Goal: Find specific page/section: Find specific page/section

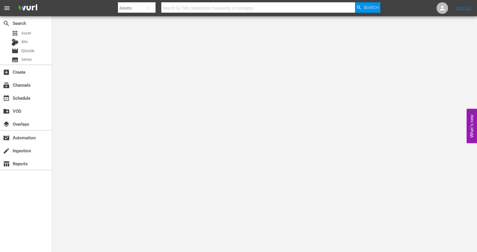
click at [150, 81] on body "menu Search By Assets Search ID, Title, Description, Keywords, or Category Sear…" at bounding box center [238, 126] width 477 height 252
click at [22, 121] on div "layers Overlays" at bounding box center [16, 122] width 32 height 5
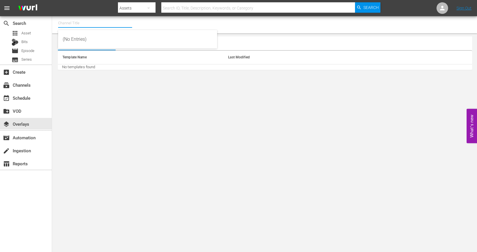
click at [98, 24] on input "text" at bounding box center [95, 23] width 74 height 14
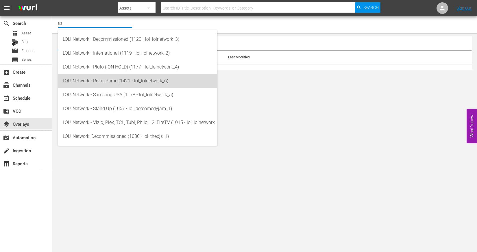
click at [89, 75] on div "LOL! Network - Roku, Prime (1421 - lol_lolnetwork_6)" at bounding box center [138, 81] width 150 height 14
type input "LOL! Network - Roku, Prime (1421 - lol_lolnetwork_6)"
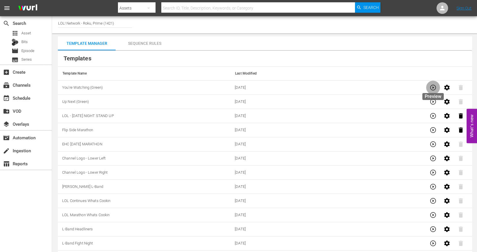
click at [433, 87] on icon "button" at bounding box center [433, 88] width 6 height 6
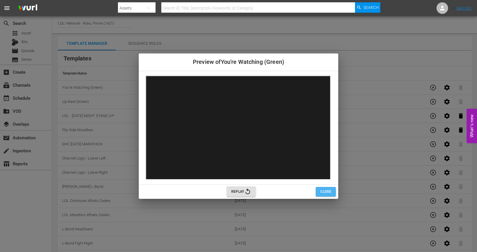
click at [321, 193] on span "Close" at bounding box center [325, 192] width 11 height 6
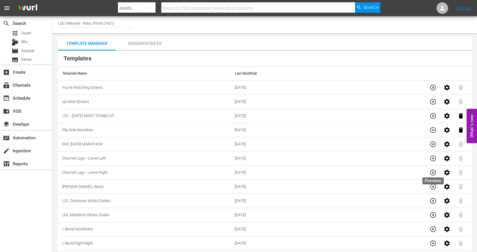
click at [433, 170] on icon "button" at bounding box center [433, 173] width 6 height 6
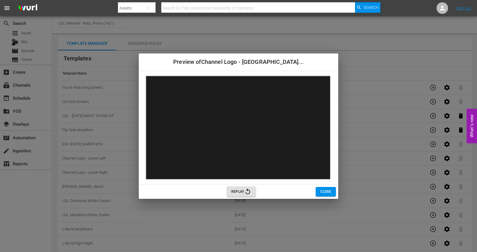
click at [320, 191] on span "Close" at bounding box center [325, 192] width 11 height 6
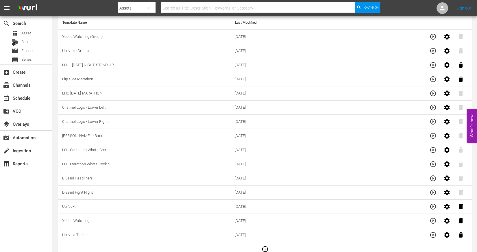
scroll to position [56, 0]
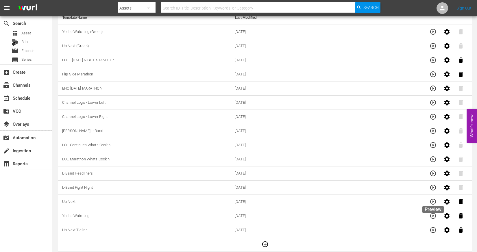
click at [434, 198] on icon "button" at bounding box center [432, 201] width 7 height 7
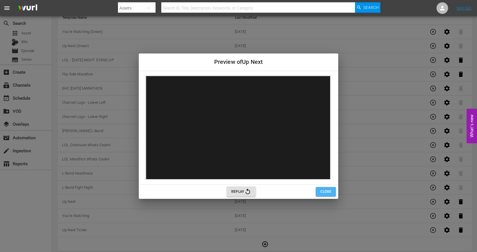
click at [327, 190] on span "Close" at bounding box center [325, 192] width 11 height 6
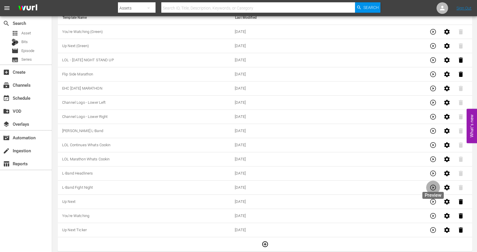
click at [437, 187] on button "button" at bounding box center [433, 188] width 14 height 14
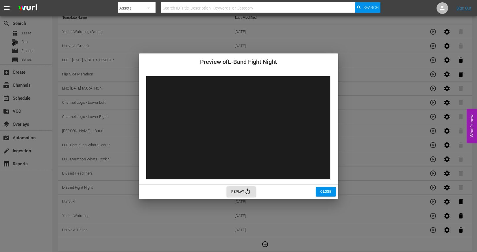
click at [323, 190] on span "Close" at bounding box center [325, 192] width 11 height 6
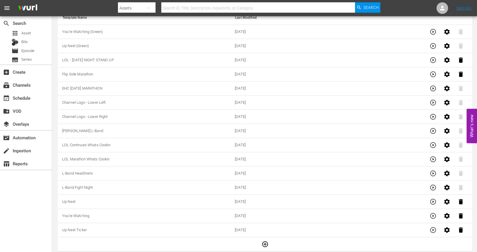
click at [433, 170] on icon "button" at bounding box center [432, 173] width 7 height 7
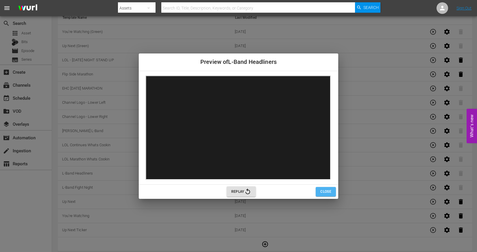
click at [330, 192] on span "Close" at bounding box center [325, 192] width 11 height 6
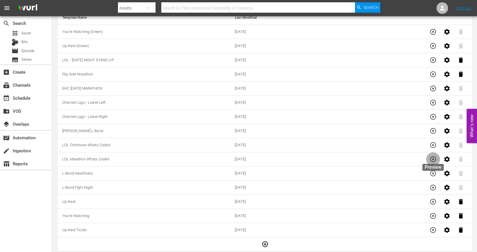
click at [431, 159] on icon "button" at bounding box center [433, 159] width 6 height 6
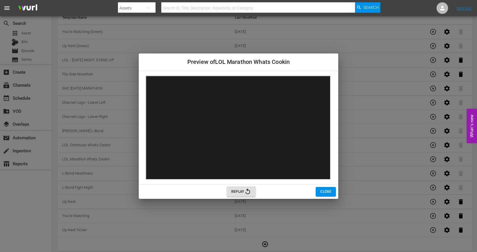
click at [326, 186] on div "Replay" at bounding box center [382, 191] width 312 height 10
click at [328, 189] on span "Close" at bounding box center [325, 192] width 11 height 6
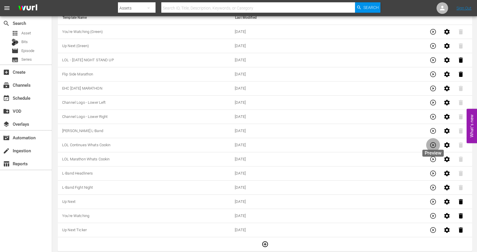
click at [433, 143] on icon "button" at bounding box center [432, 145] width 7 height 7
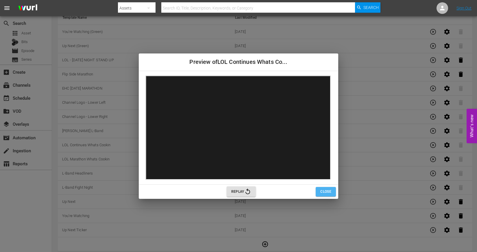
click at [325, 195] on button "Close" at bounding box center [325, 192] width 20 height 10
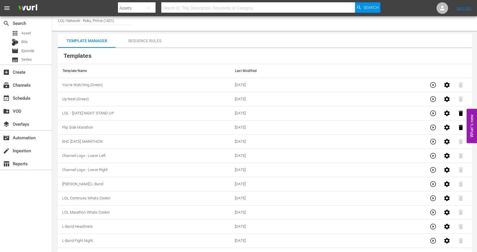
scroll to position [0, 0]
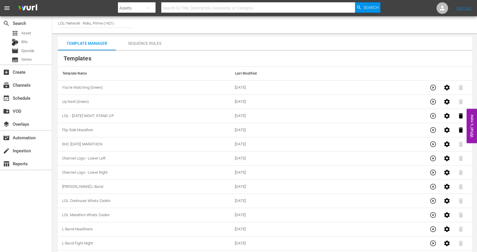
click at [155, 44] on div "Sequence Rules" at bounding box center [145, 43] width 58 height 14
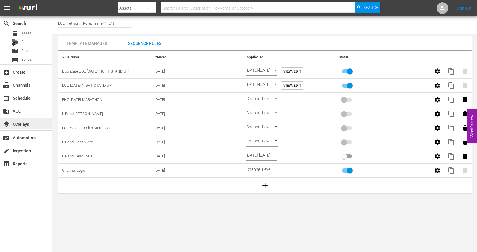
click at [24, 126] on div "layers Overlays" at bounding box center [16, 122] width 32 height 5
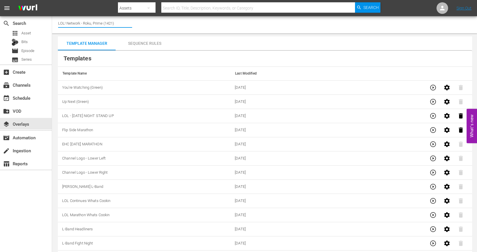
drag, startPoint x: 81, startPoint y: 22, endPoint x: 217, endPoint y: 16, distance: 136.2
click at [214, 17] on div "Channel Title LOL! Network - Roku, Prime (1421)" at bounding box center [264, 24] width 425 height 17
click at [83, 21] on input "LOL! Network - Roku, Prime (1421)" at bounding box center [95, 23] width 74 height 14
drag, startPoint x: 84, startPoint y: 21, endPoint x: 215, endPoint y: 16, distance: 131.8
click at [209, 19] on div "Channel Title LOL! Network - Roku, Prime (1421)" at bounding box center [264, 24] width 425 height 17
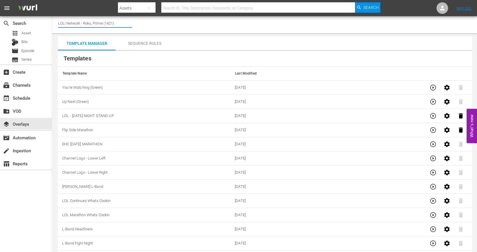
click at [100, 26] on input "LOL! Network - Roku, Prime (1421)" at bounding box center [95, 23] width 74 height 14
drag, startPoint x: 83, startPoint y: 22, endPoint x: 133, endPoint y: 22, distance: 50.5
click at [133, 22] on div "Channel Title LOL! Network - Roku, Prime (1421)" at bounding box center [264, 24] width 425 height 17
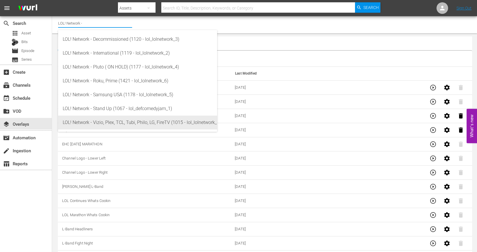
click at [127, 118] on div "LOL! Network - Vizio, Plex, TCL, Tubi, Philo, LG, FireTV (1015 - lol_lolnetwork…" at bounding box center [138, 123] width 150 height 14
type input "LOL! Network - Vizio, Plex, TCL, Tubi, Philo, LG, FireTV (1015 - lol_lolnetwork…"
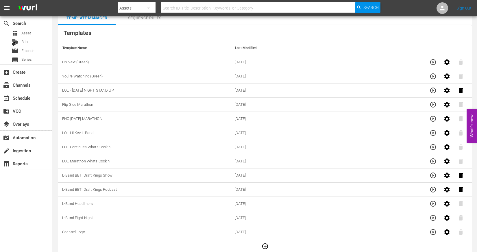
scroll to position [27, 0]
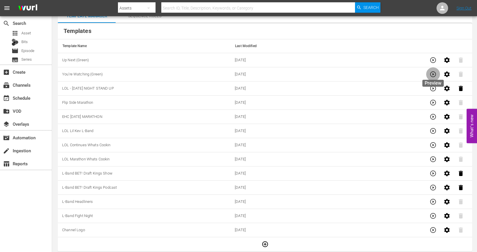
click at [432, 75] on icon "button" at bounding box center [432, 74] width 7 height 7
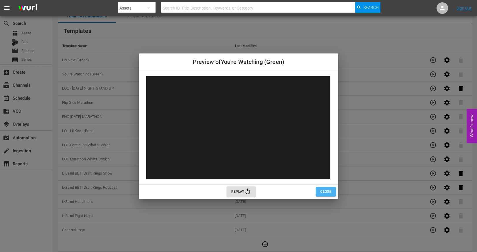
click at [327, 195] on button "Close" at bounding box center [325, 192] width 20 height 10
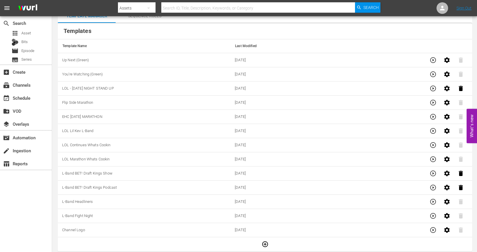
click at [132, 34] on th "Templates" at bounding box center [265, 31] width 414 height 16
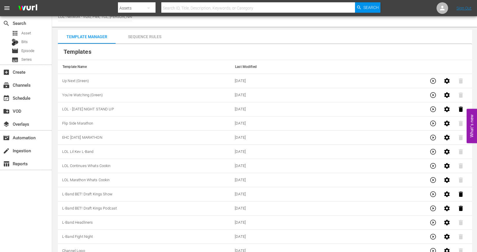
scroll to position [0, 0]
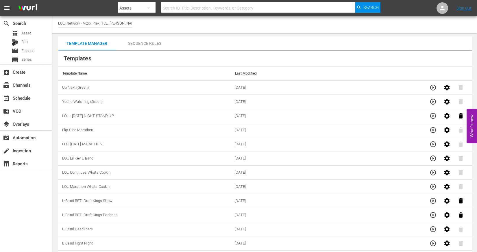
click at [132, 34] on div "Channel Title LOL! Network - Vizio, Plex, TCL, Tubi, Philo, LG, FireTV (1015) T…" at bounding box center [264, 147] width 425 height 263
click at [137, 43] on div "Sequence Rules" at bounding box center [145, 43] width 58 height 14
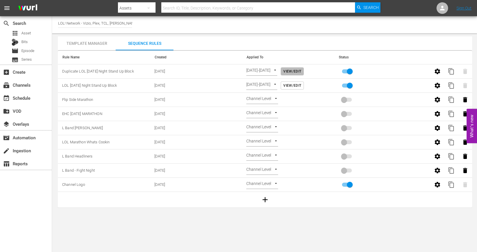
click at [301, 70] on span "View/Edit" at bounding box center [292, 71] width 18 height 6
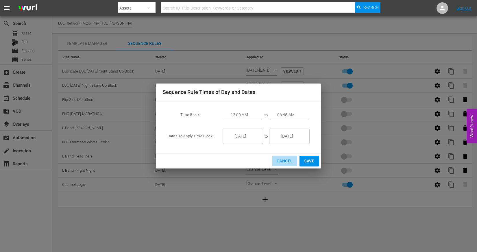
click at [282, 164] on span "Cancel" at bounding box center [284, 160] width 16 height 7
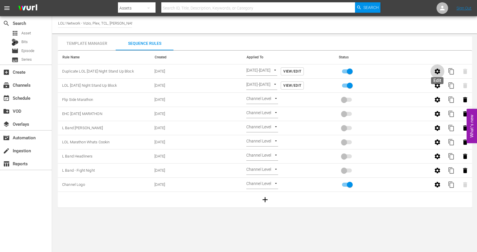
click at [437, 70] on icon "button" at bounding box center [436, 70] width 5 height 5
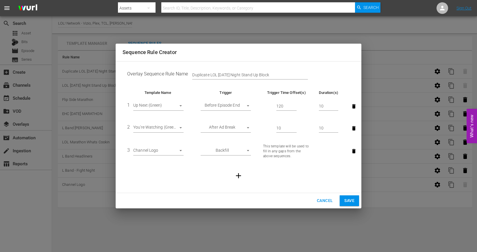
click at [320, 200] on span "Cancel" at bounding box center [325, 200] width 16 height 7
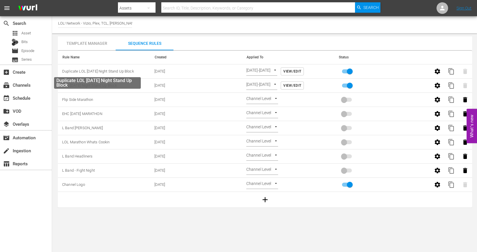
click at [103, 72] on span "Duplicate LOL [DATE] Night Stand Up Block" at bounding box center [98, 71] width 72 height 4
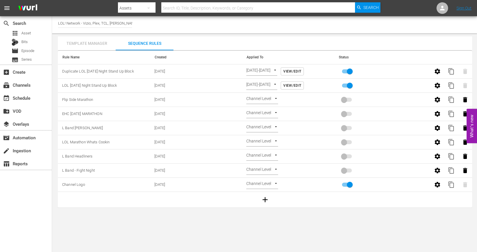
click at [82, 43] on div "Template Manager" at bounding box center [87, 43] width 58 height 14
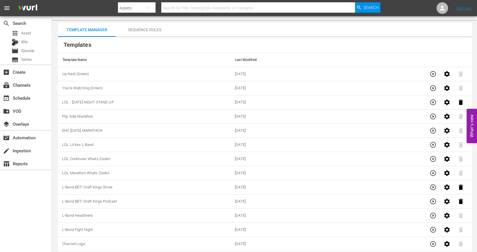
scroll to position [27, 0]
